Goal: Task Accomplishment & Management: Complete application form

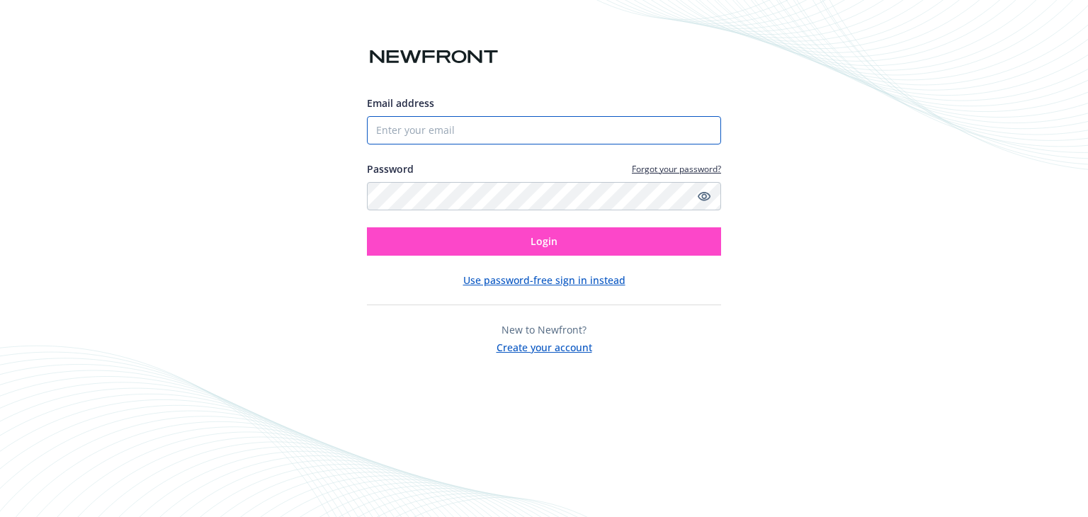
type input "[EMAIL_ADDRESS][DOMAIN_NAME]"
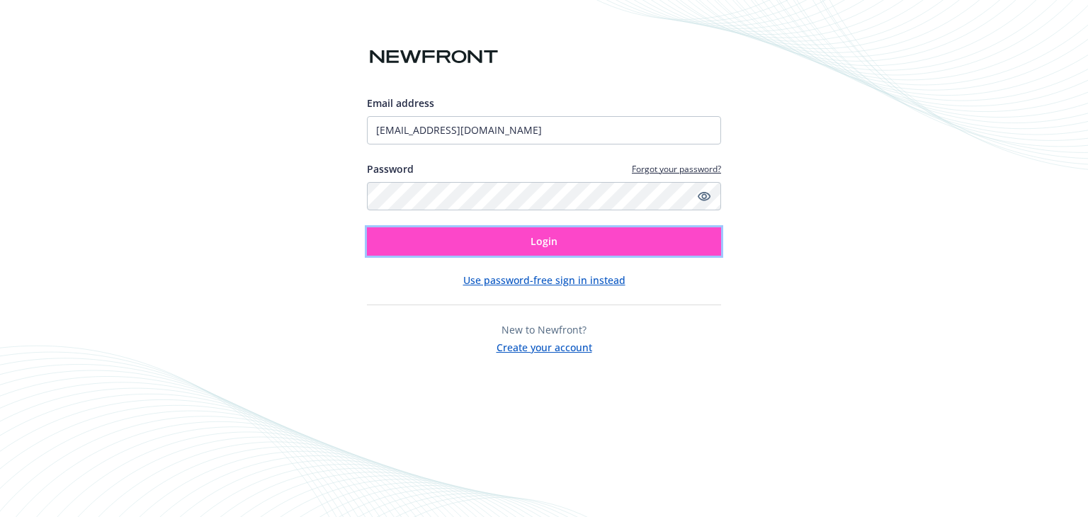
click at [455, 244] on button "Login" at bounding box center [544, 241] width 354 height 28
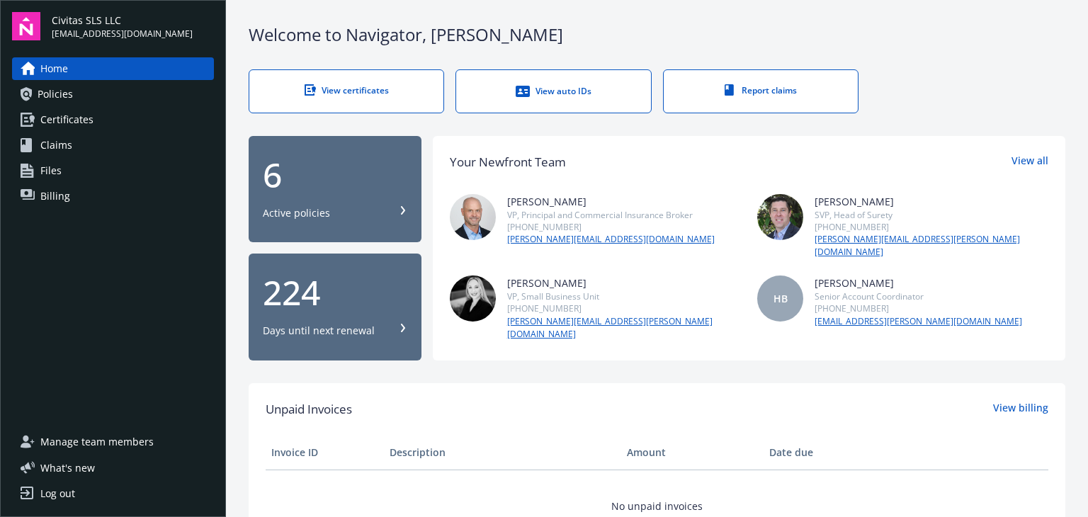
click at [373, 85] on div "View certificates" at bounding box center [346, 90] width 137 height 12
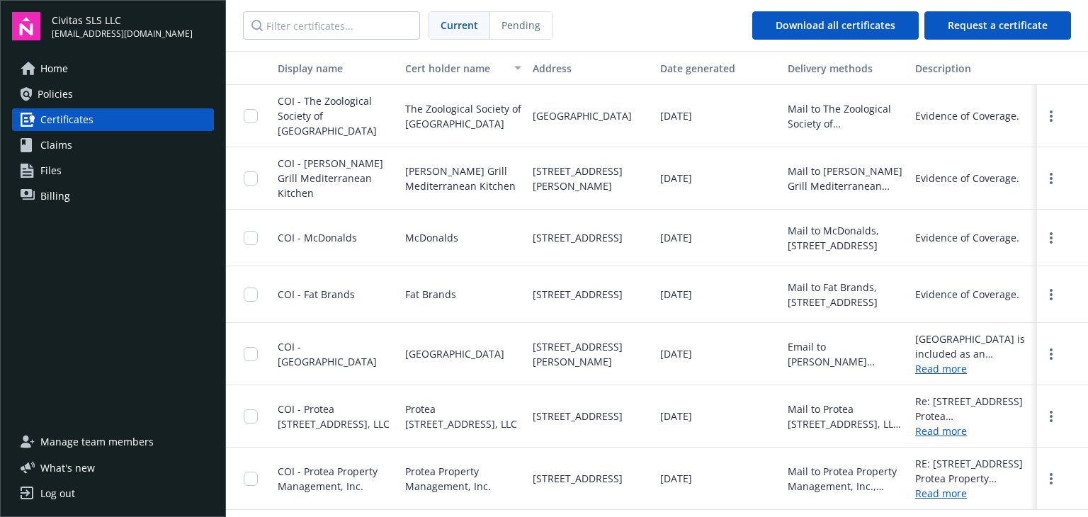
click at [955, 361] on link "Read more" at bounding box center [973, 368] width 116 height 15
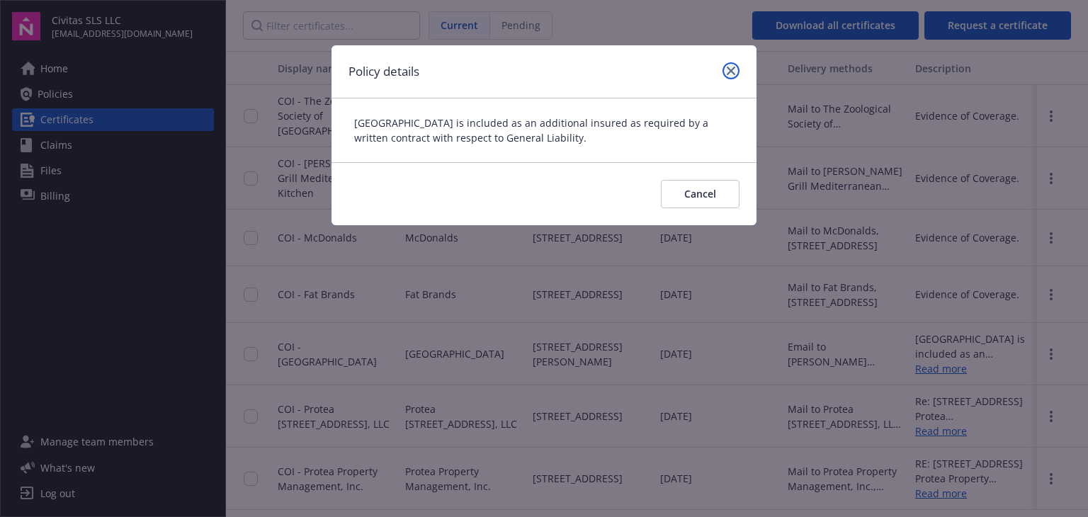
click at [730, 75] on link "close" at bounding box center [730, 70] width 17 height 17
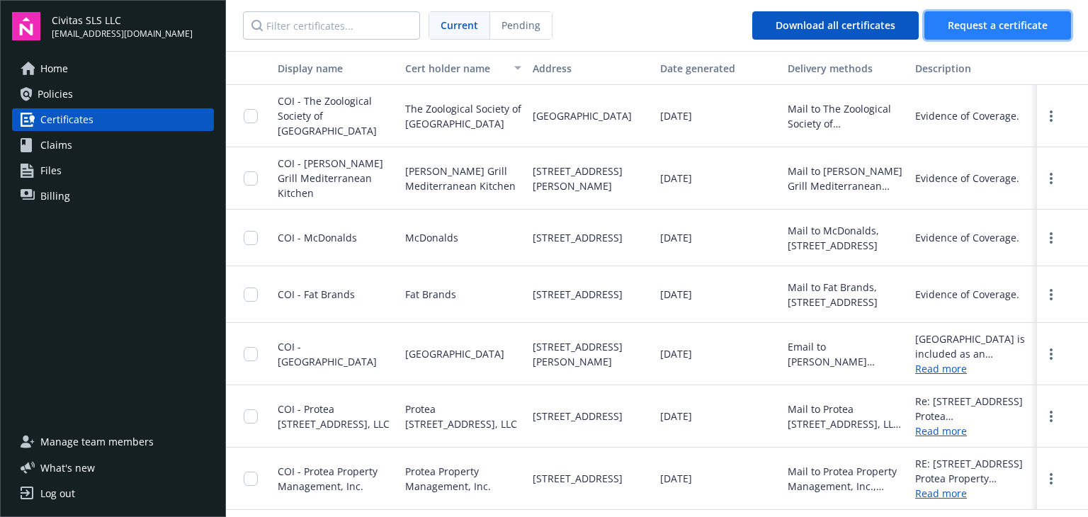
click at [963, 15] on button "Request a certificate" at bounding box center [997, 25] width 147 height 28
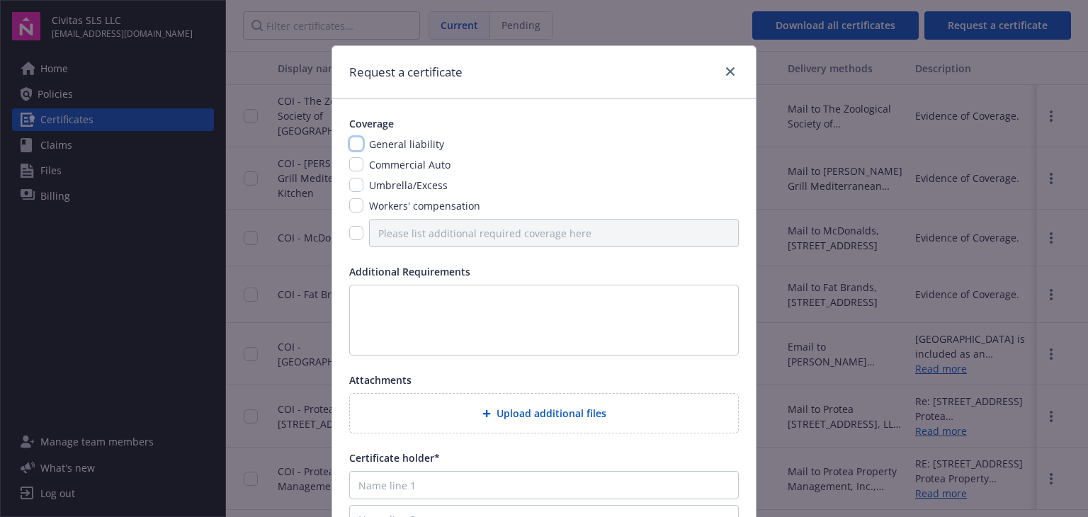
click at [357, 146] on input "checkbox" at bounding box center [356, 144] width 14 height 14
checkbox input "true"
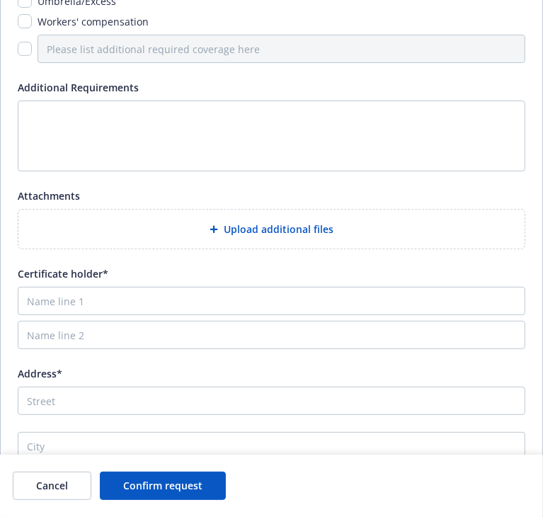
scroll to position [146, 0]
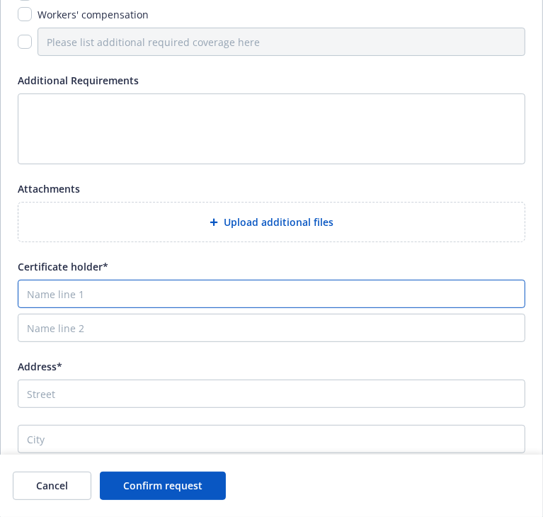
click at [147, 293] on input "Name line 1" at bounding box center [272, 294] width 508 height 28
type input "Brody's Burgers & Beer"
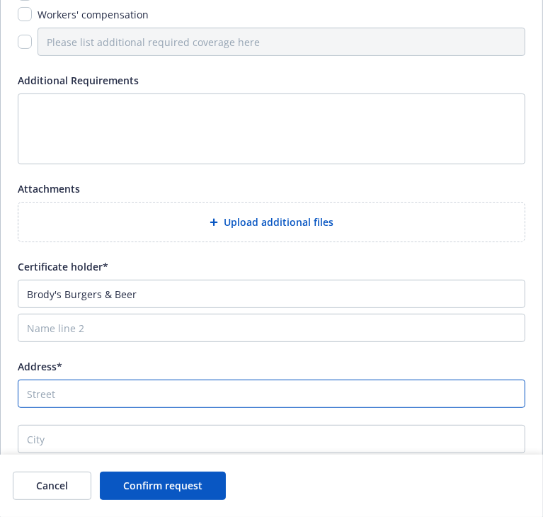
click at [115, 398] on input "Address*" at bounding box center [272, 394] width 508 height 28
type input "[STREET_ADDRESS]"
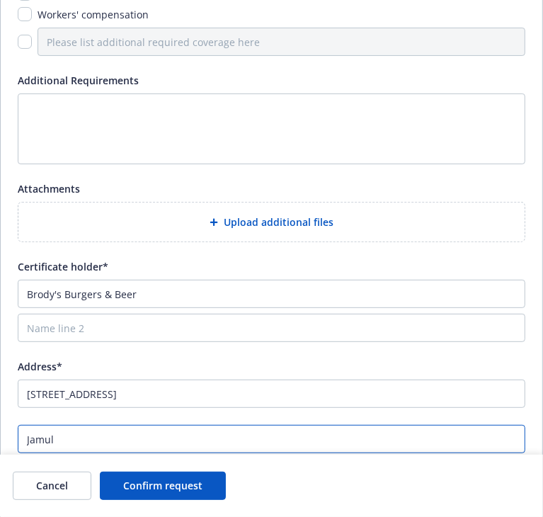
type input "Jamul"
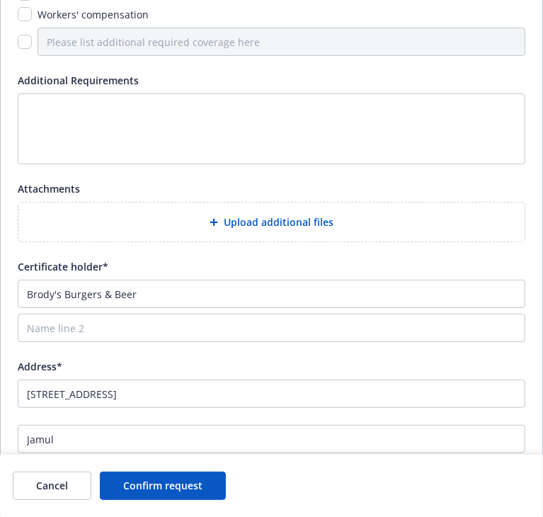
scroll to position [218, 0]
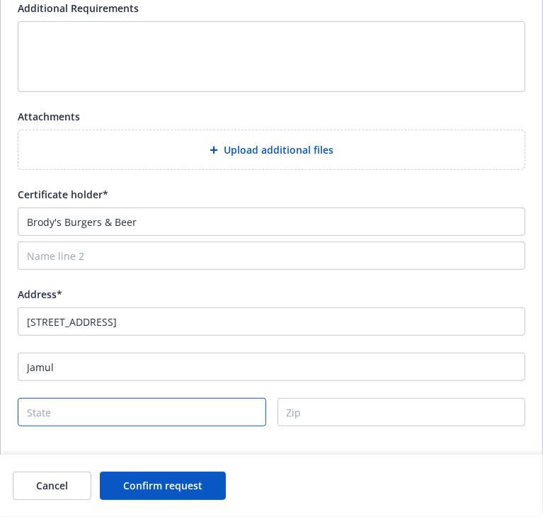
click at [115, 398] on input "State" at bounding box center [142, 412] width 249 height 28
type input "CA"
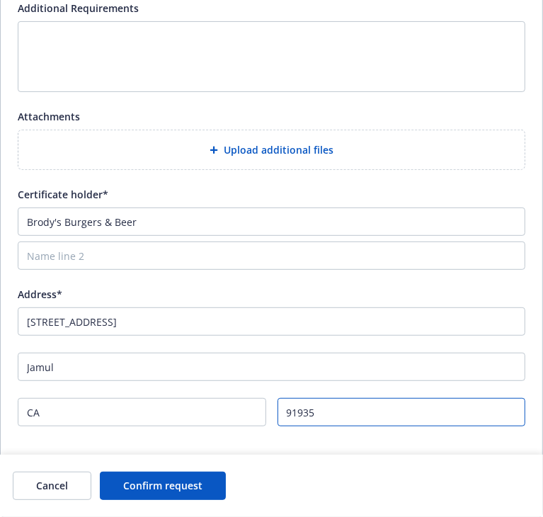
type input "91935"
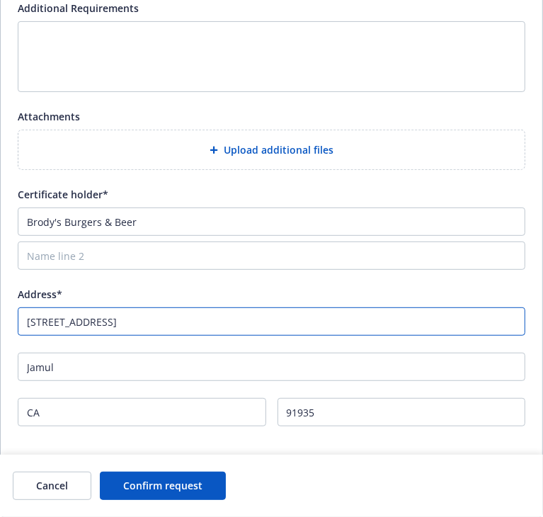
click at [86, 322] on input "[STREET_ADDRESS]" at bounding box center [272, 321] width 508 height 28
click at [82, 322] on input "[STREET_ADDRESS]" at bounding box center [272, 321] width 508 height 28
type input "[STREET_ADDRESS]"
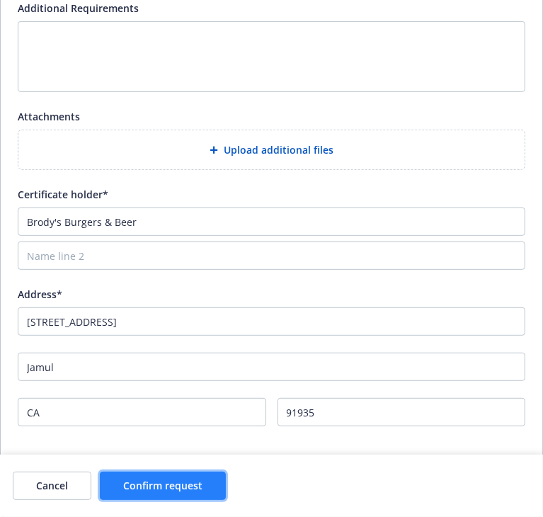
click at [159, 482] on span "Confirm request" at bounding box center [162, 485] width 79 height 13
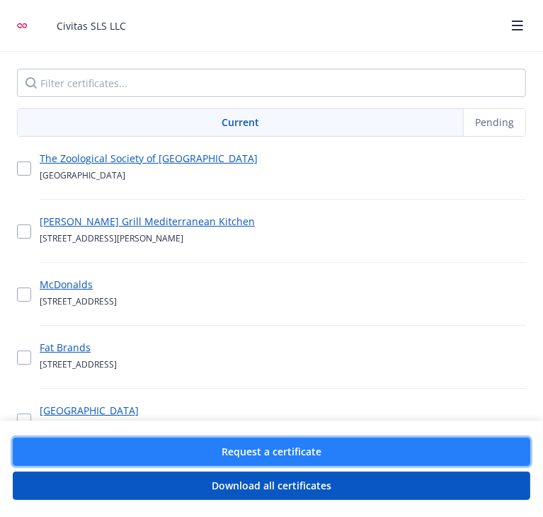
click at [261, 460] on button "Request a certificate" at bounding box center [272, 452] width 518 height 28
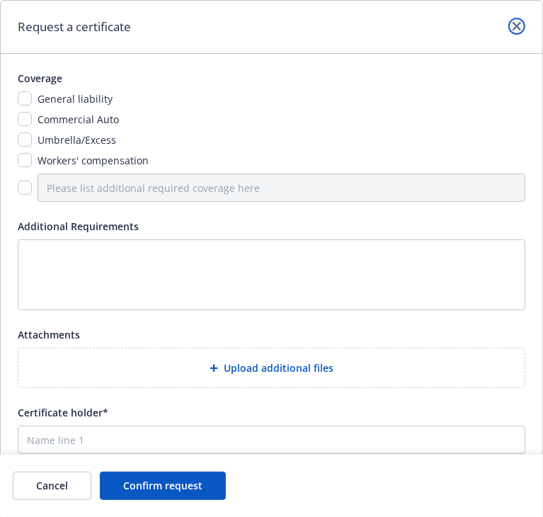
click at [509, 26] on link "close" at bounding box center [517, 26] width 17 height 17
